Goal: Book appointment/travel/reservation

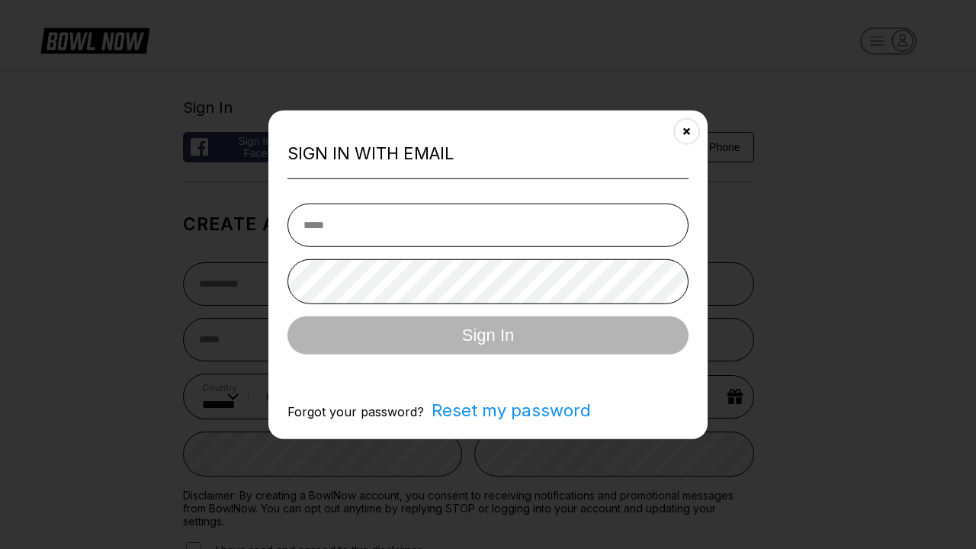
select select "**"
type input "**********"
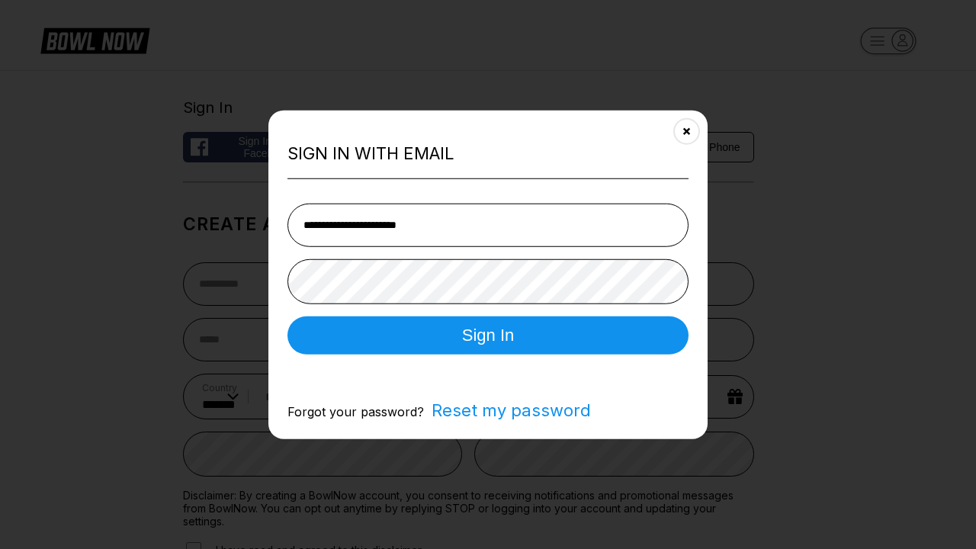
click at [488, 336] on button "Sign In" at bounding box center [488, 335] width 401 height 38
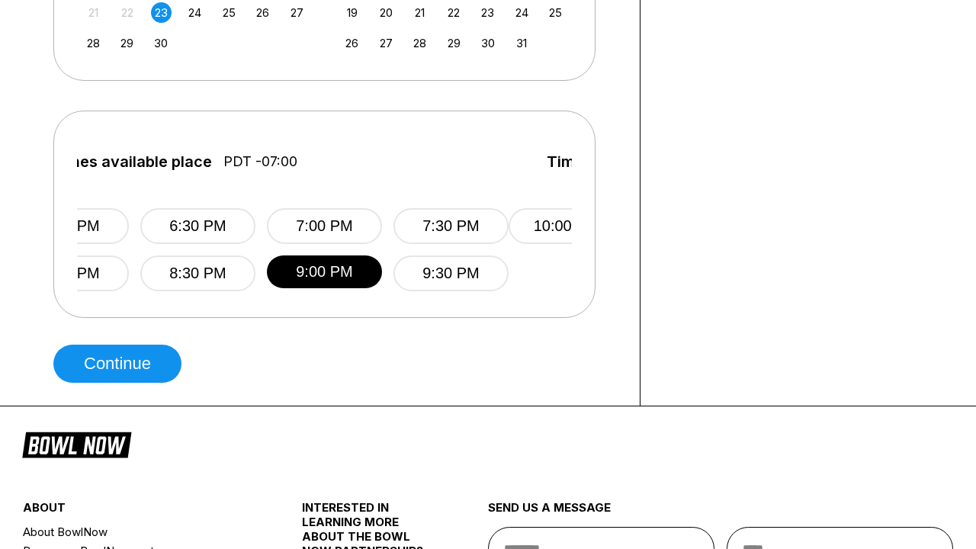
click at [121, 364] on button "Continue" at bounding box center [117, 364] width 128 height 38
